Goal: Task Accomplishment & Management: Manage account settings

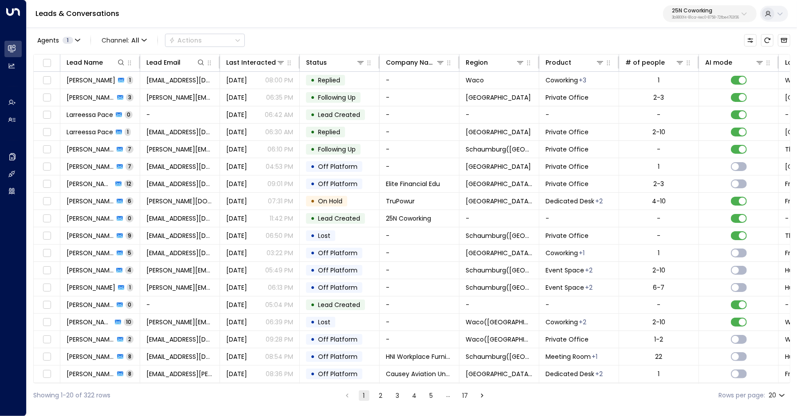
click at [718, 18] on p "3b9800f4-81ca-4ec0-8758-72fbe4763f36" at bounding box center [705, 18] width 67 height 4
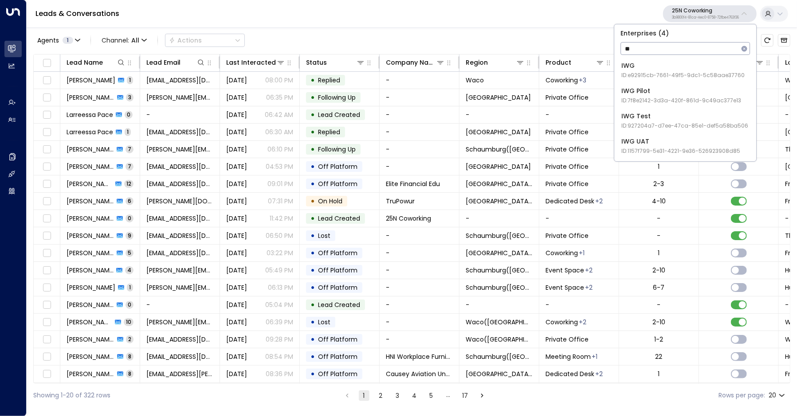
type input "**"
click at [660, 77] on span "ID: e92915cb-7661-49f5-9dc1-5c58aae37760" at bounding box center [682, 75] width 123 height 8
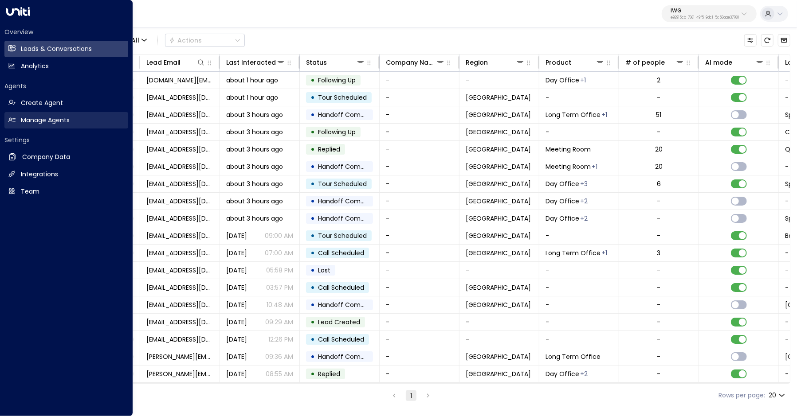
click at [21, 121] on h2 "Manage Agents" at bounding box center [45, 120] width 49 height 9
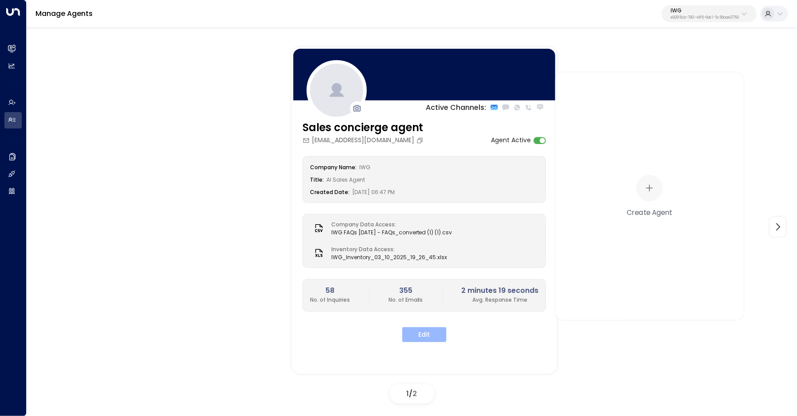
click at [430, 340] on button "Edit" at bounding box center [424, 334] width 44 height 15
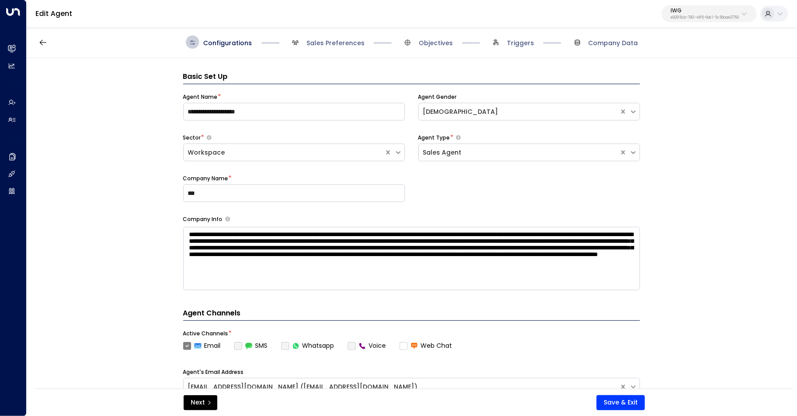
scroll to position [13, 0]
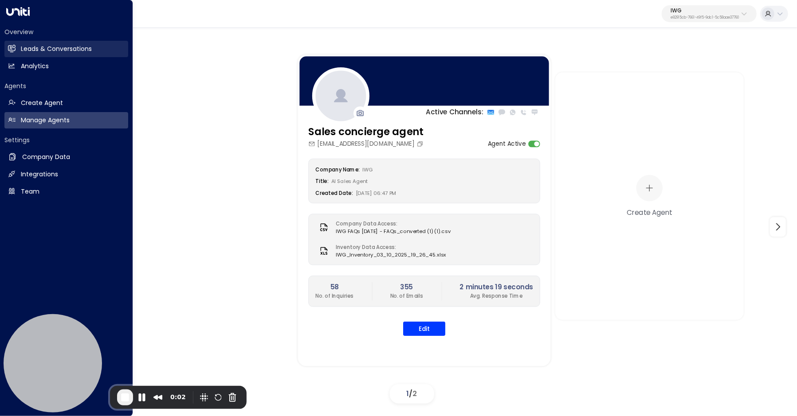
click at [17, 48] on link "Leads & Conversations Leads & Conversations" at bounding box center [66, 49] width 124 height 16
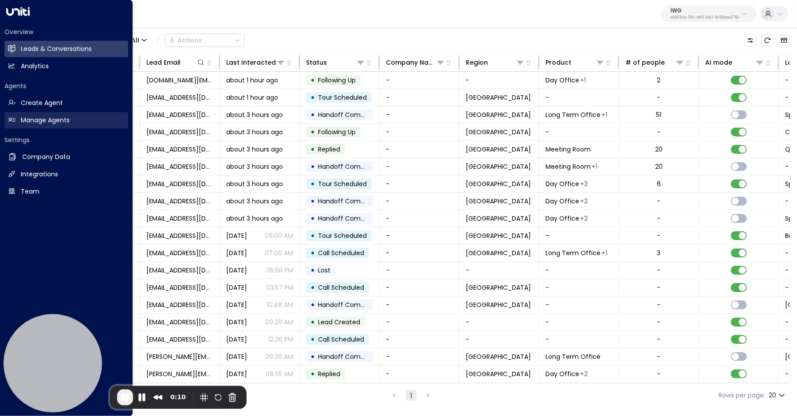
click at [44, 118] on h2 "Manage Agents" at bounding box center [45, 120] width 49 height 9
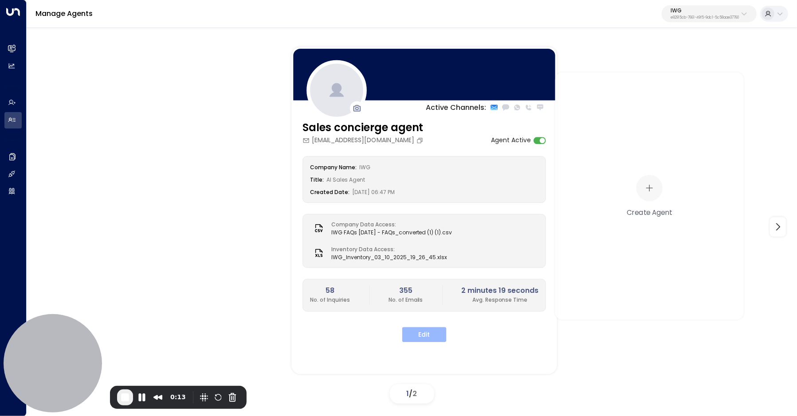
click at [418, 340] on button "Edit" at bounding box center [424, 334] width 44 height 15
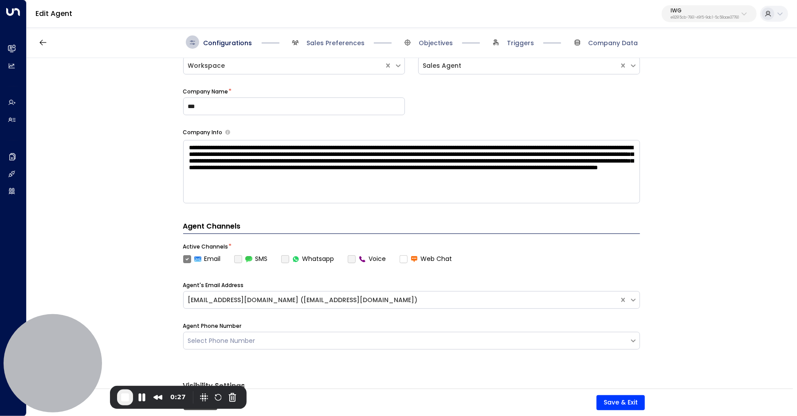
scroll to position [67, 0]
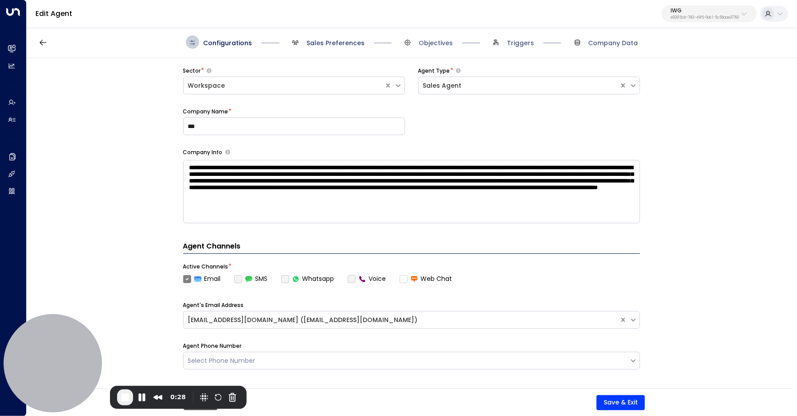
click at [332, 44] on span "Sales Preferences" at bounding box center [335, 43] width 58 height 9
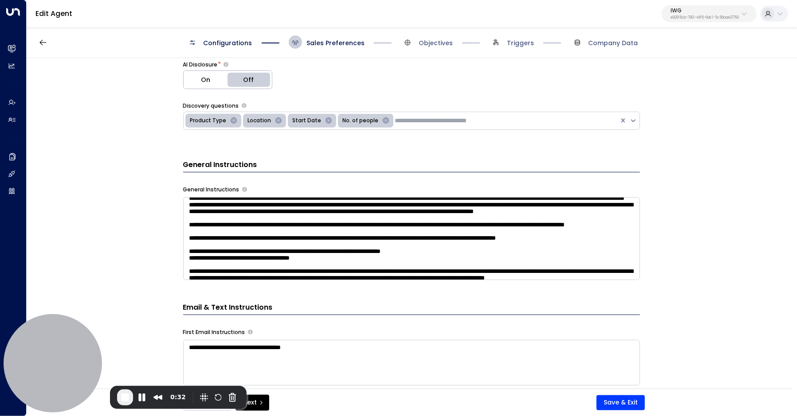
scroll to position [283, 0]
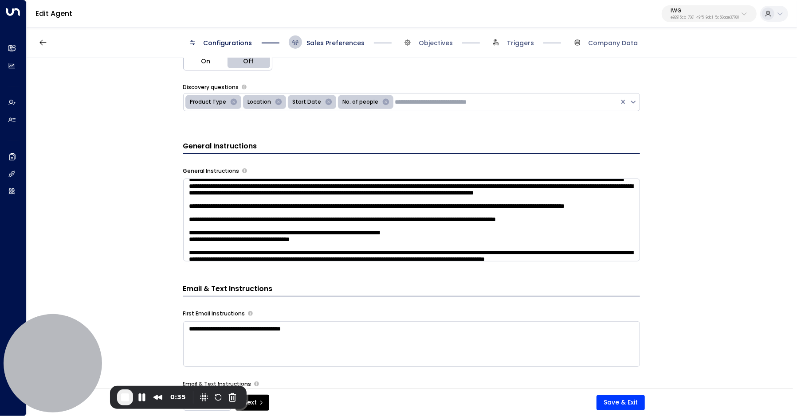
click at [312, 41] on span "Sales Preferences" at bounding box center [335, 43] width 58 height 9
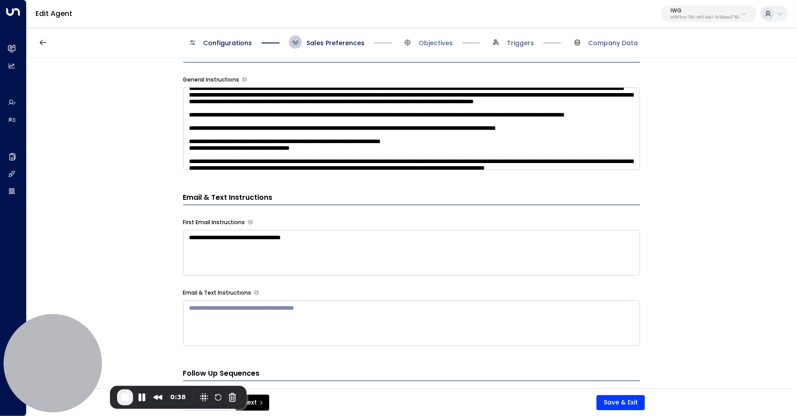
scroll to position [370, 0]
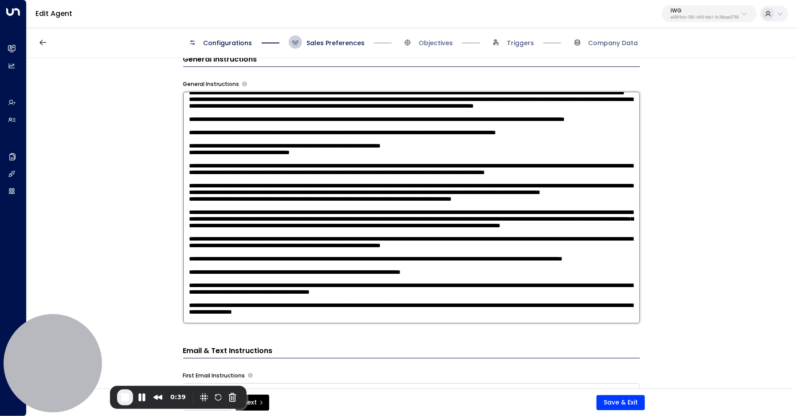
click at [541, 152] on textarea at bounding box center [411, 208] width 457 height 232
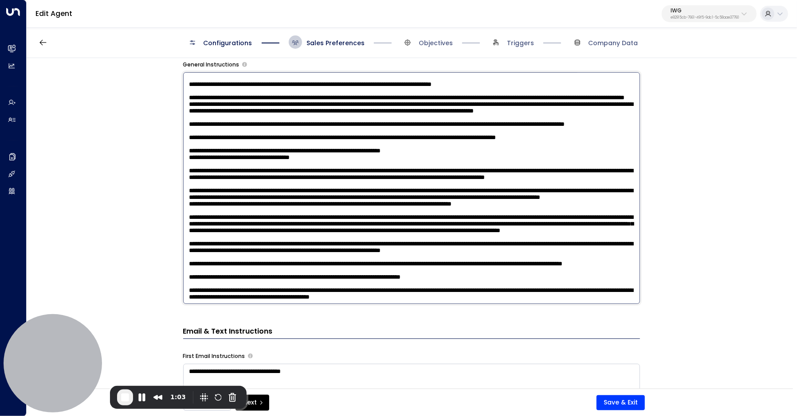
scroll to position [20, 0]
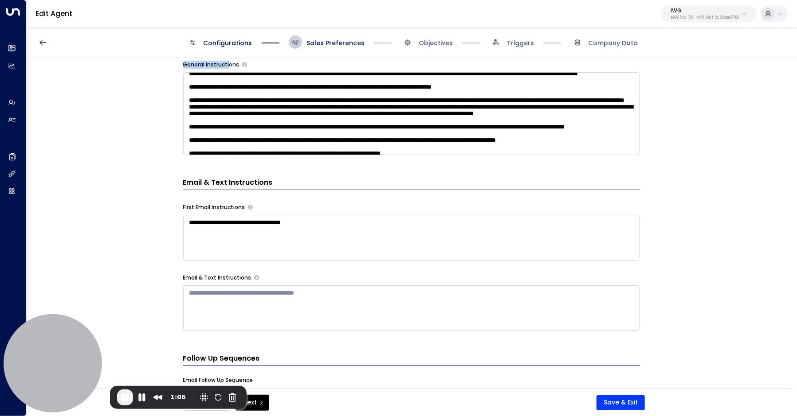
drag, startPoint x: 180, startPoint y: 66, endPoint x: 227, endPoint y: 66, distance: 47.0
click at [227, 66] on div "**********" at bounding box center [411, 226] width 769 height 336
click at [300, 107] on textarea at bounding box center [411, 113] width 457 height 83
click at [715, 226] on div "**********" at bounding box center [411, 226] width 769 height 336
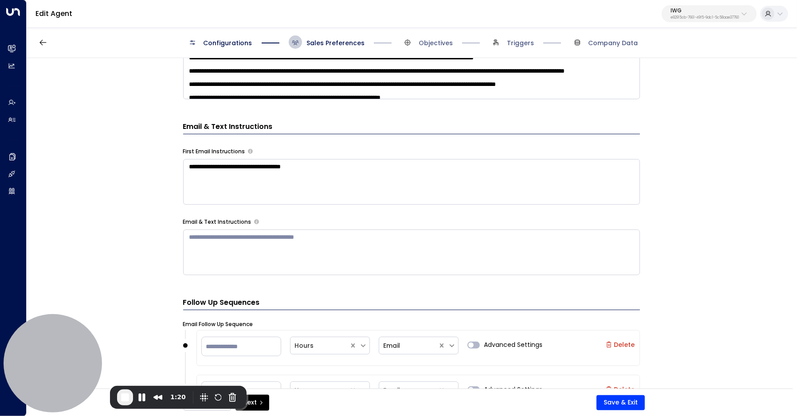
scroll to position [448, 0]
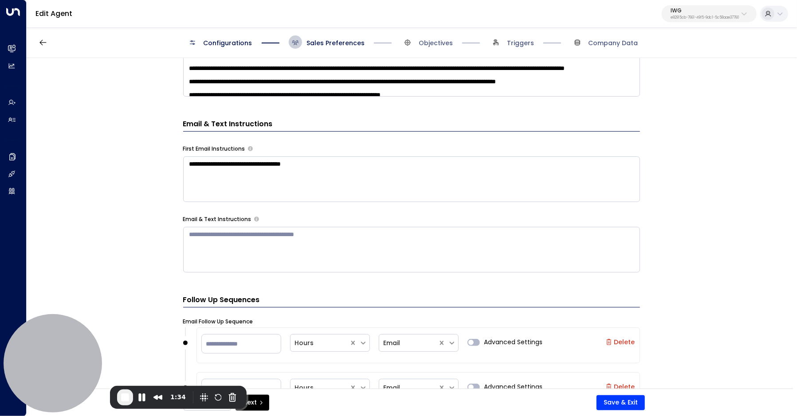
click at [297, 184] on textarea "**********" at bounding box center [411, 179] width 457 height 46
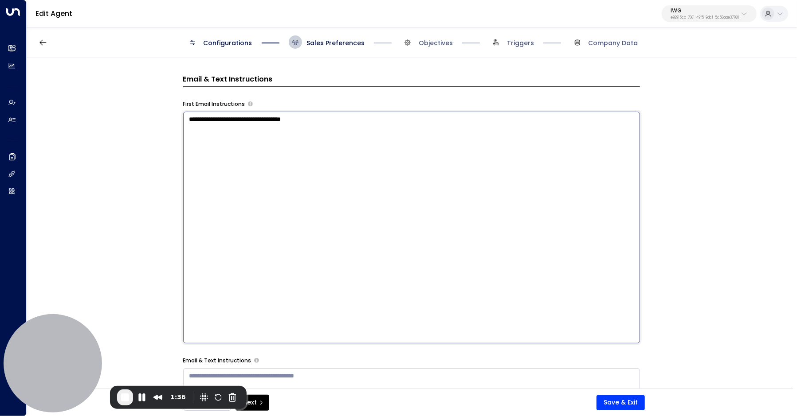
scroll to position [493, 0]
click at [703, 282] on div "**********" at bounding box center [411, 226] width 769 height 336
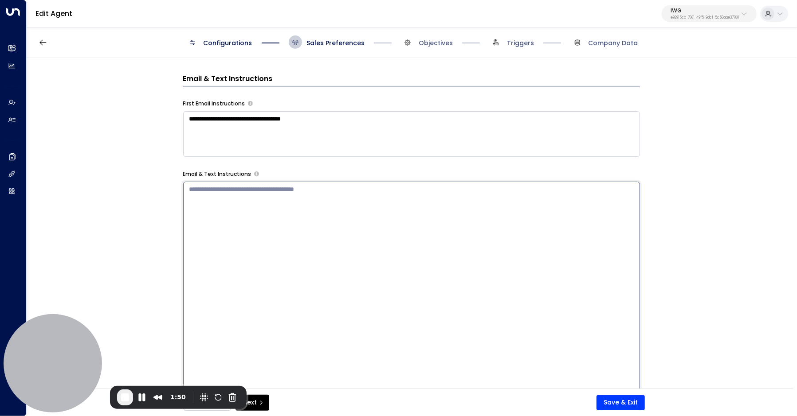
click at [477, 221] on textarea at bounding box center [411, 298] width 457 height 232
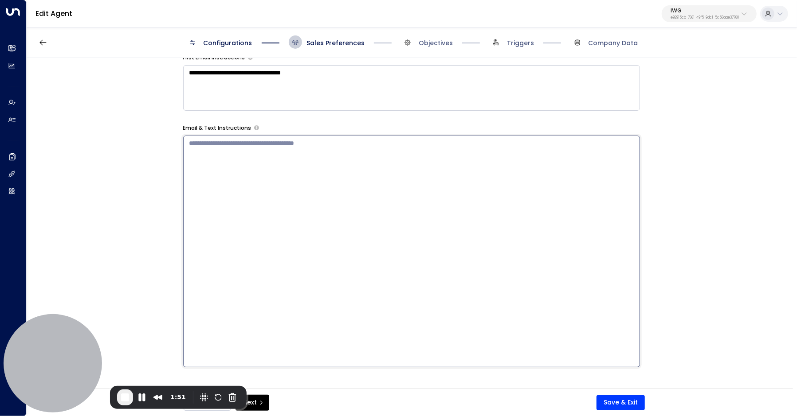
scroll to position [574, 0]
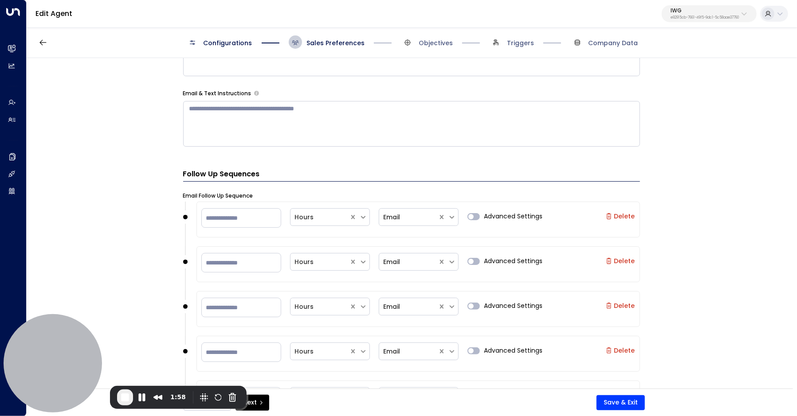
click at [672, 192] on div "**********" at bounding box center [411, 226] width 769 height 336
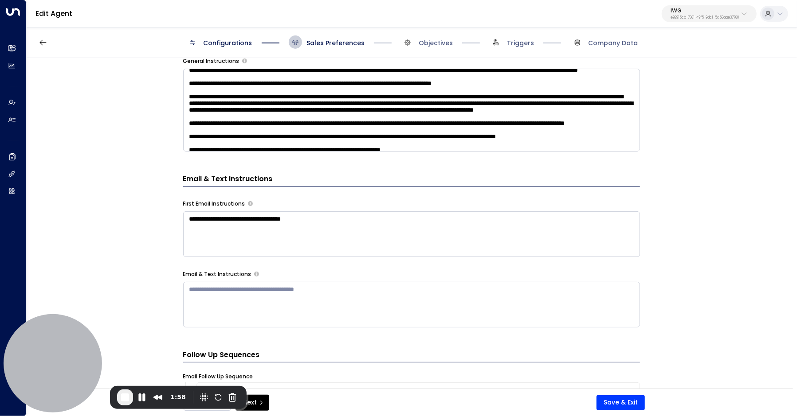
scroll to position [271, 0]
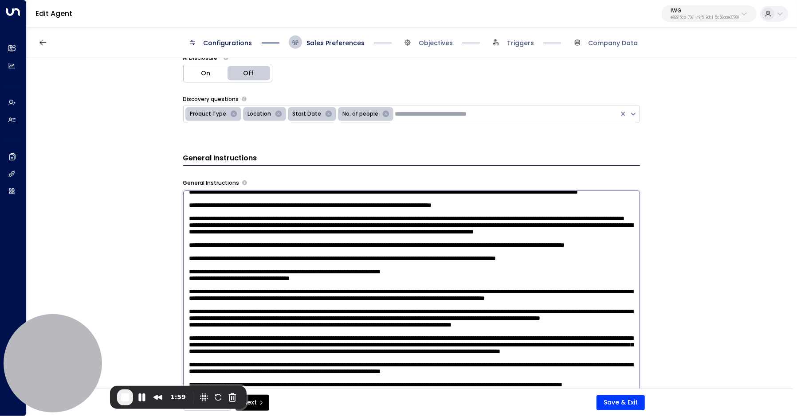
click at [425, 219] on textarea at bounding box center [411, 307] width 457 height 232
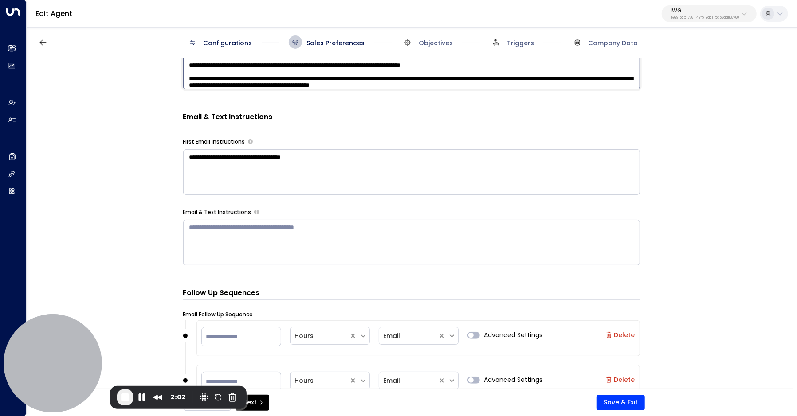
scroll to position [607, 0]
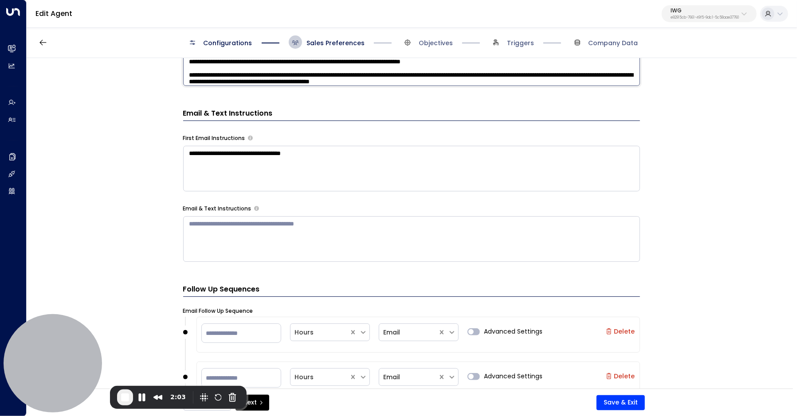
click at [471, 248] on textarea at bounding box center [411, 239] width 457 height 46
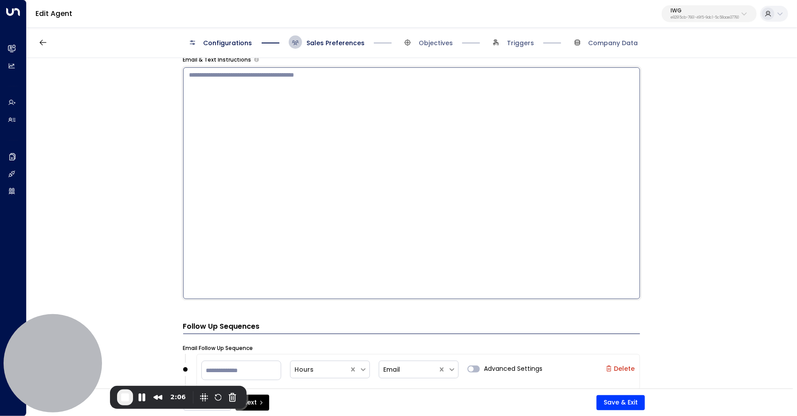
click at [141, 144] on div "**********" at bounding box center [411, 226] width 769 height 336
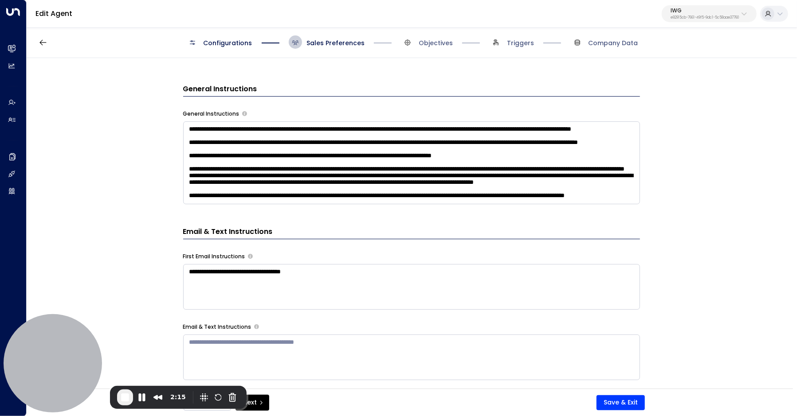
scroll to position [301, 0]
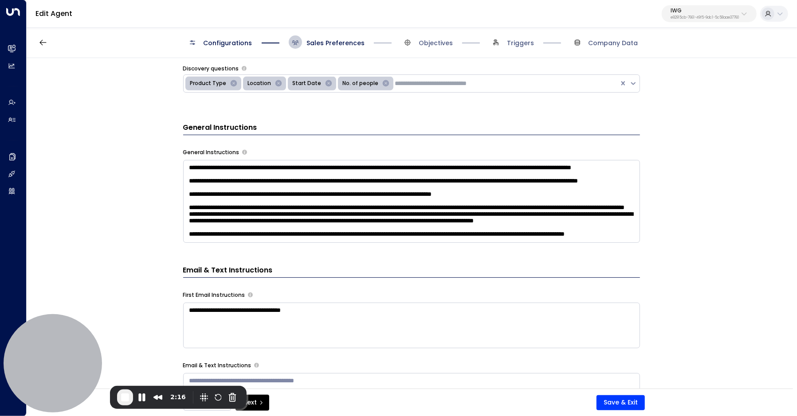
click at [309, 181] on textarea at bounding box center [411, 201] width 457 height 83
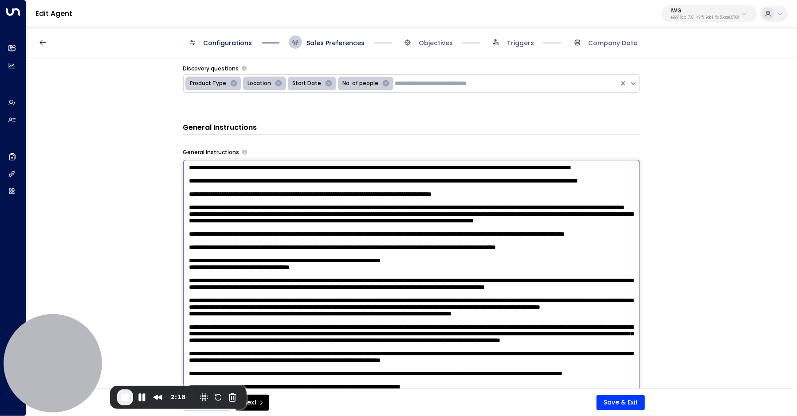
click at [737, 242] on div "**********" at bounding box center [411, 226] width 769 height 336
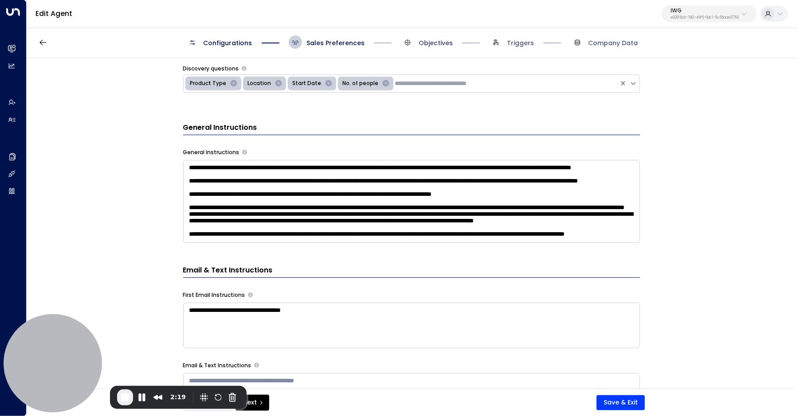
click at [434, 44] on span "Objectives" at bounding box center [435, 43] width 34 height 9
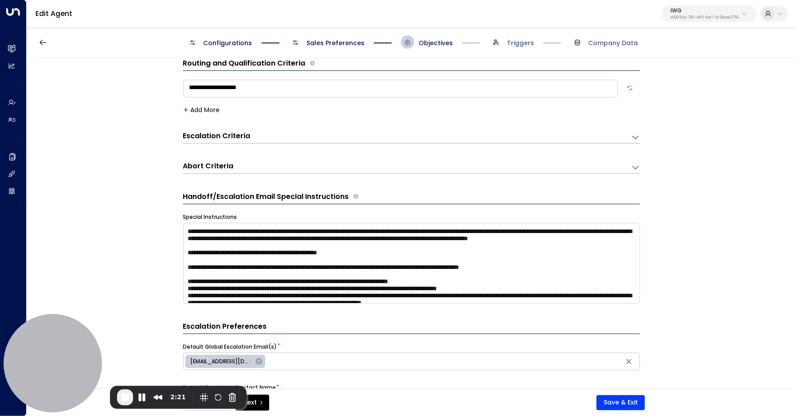
scroll to position [0, 0]
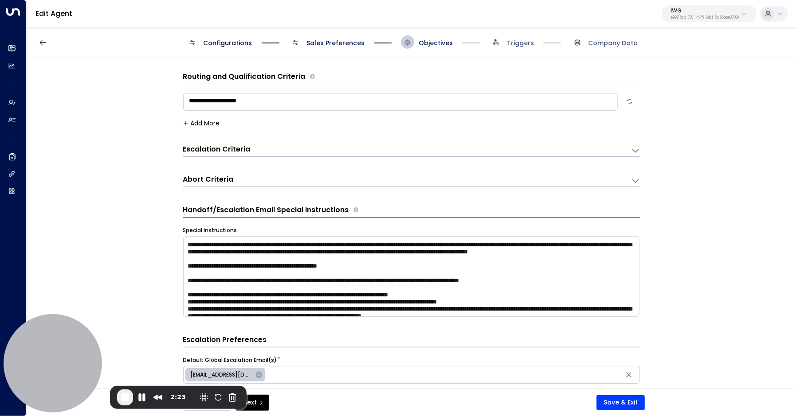
click at [536, 153] on div "Escalation Criteria Reset" at bounding box center [402, 150] width 439 height 10
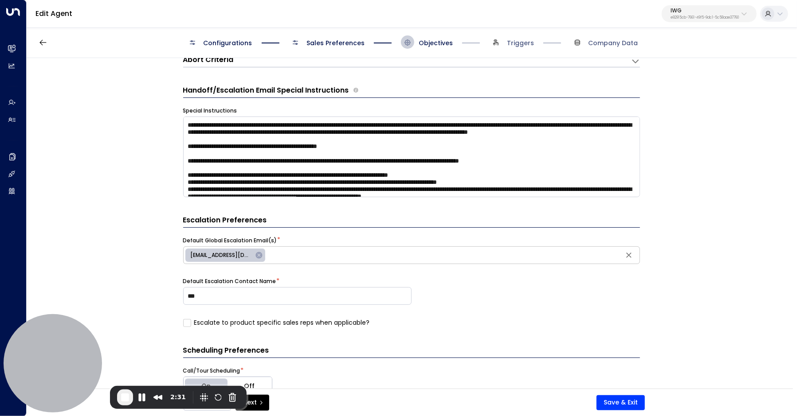
scroll to position [809, 0]
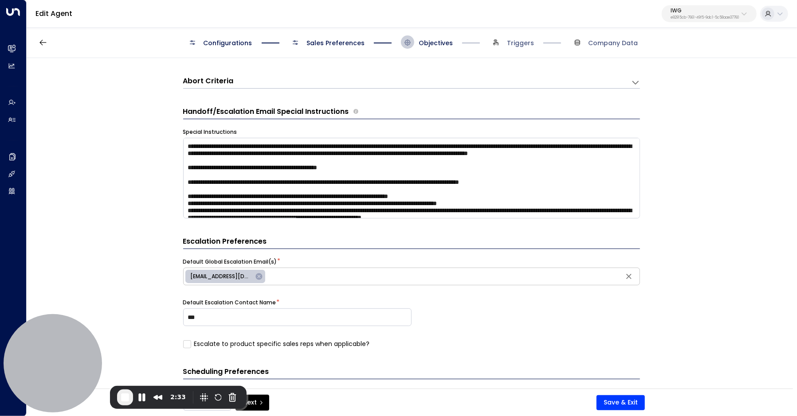
click at [540, 83] on div "Abort Criteria" at bounding box center [407, 82] width 448 height 12
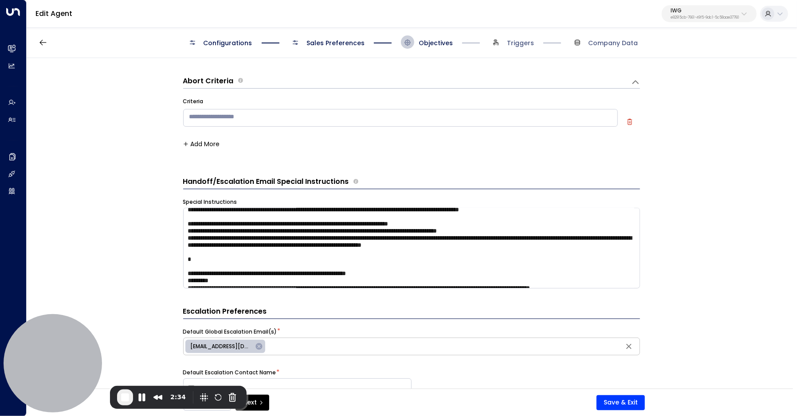
scroll to position [43, 0]
click at [364, 240] on textarea at bounding box center [411, 248] width 457 height 81
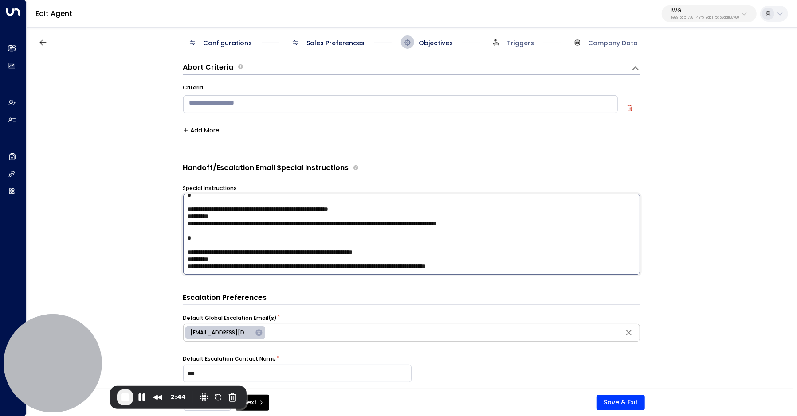
scroll to position [322, 0]
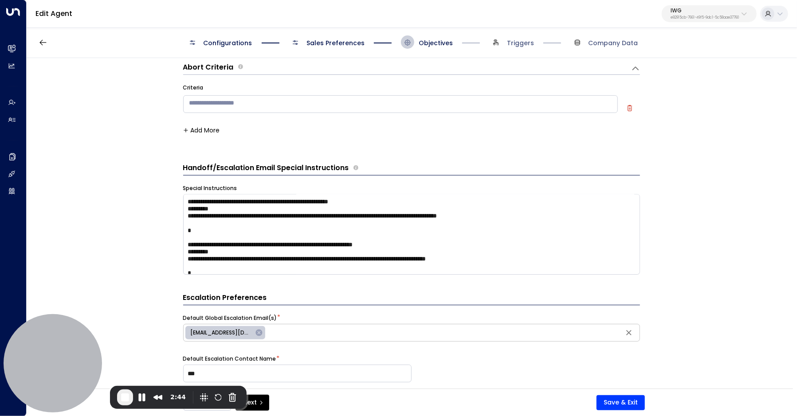
click at [739, 270] on div "**********" at bounding box center [411, 226] width 769 height 336
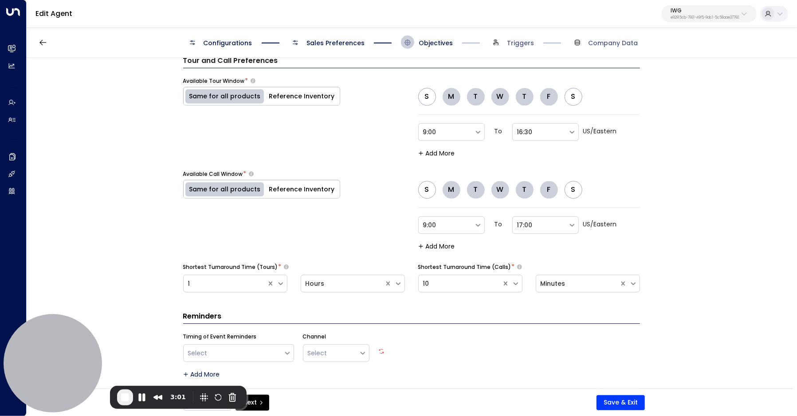
scroll to position [1362, 0]
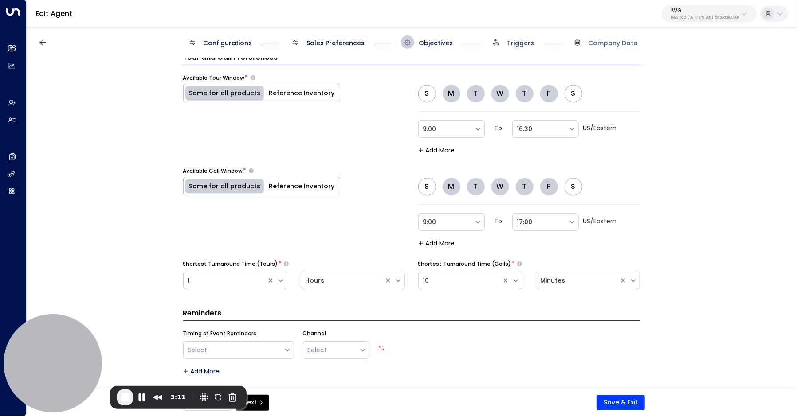
click at [520, 43] on span "Triggers" at bounding box center [520, 43] width 27 height 9
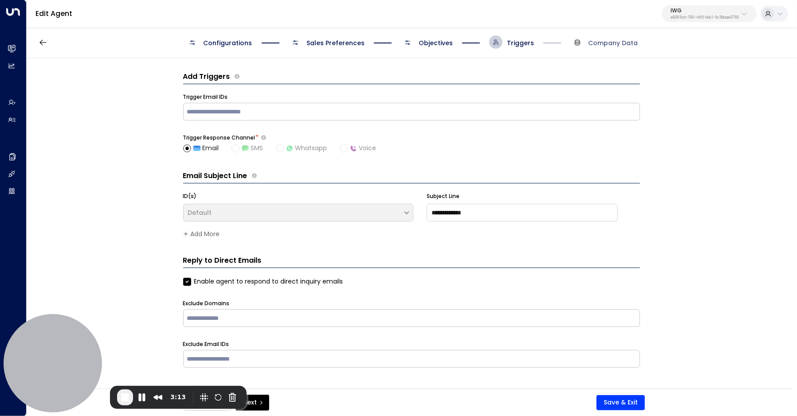
click at [315, 42] on span "Sales Preferences" at bounding box center [335, 43] width 58 height 9
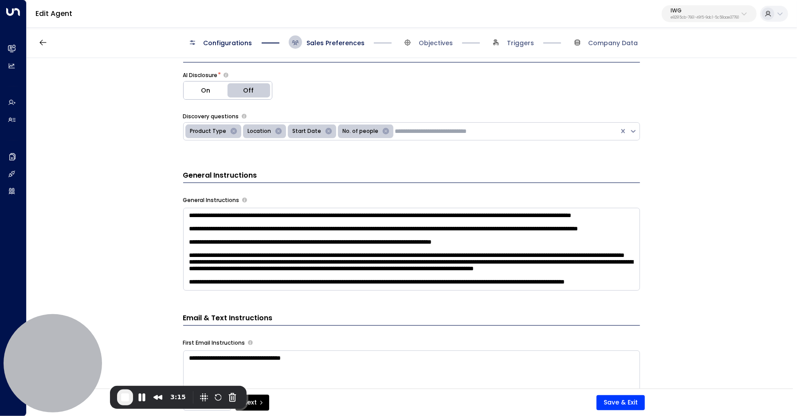
scroll to position [2, 0]
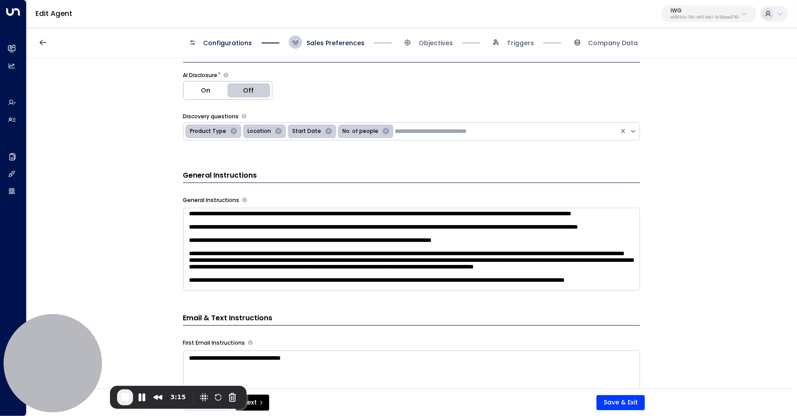
click at [359, 234] on textarea at bounding box center [411, 249] width 457 height 83
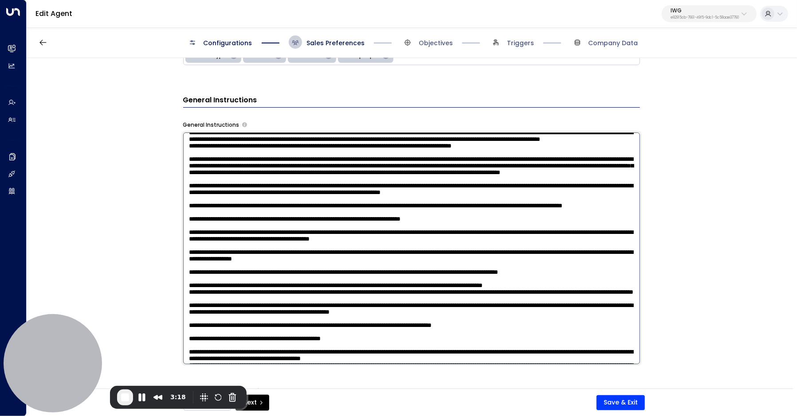
scroll to position [343, 0]
